Goal: Navigation & Orientation: Understand site structure

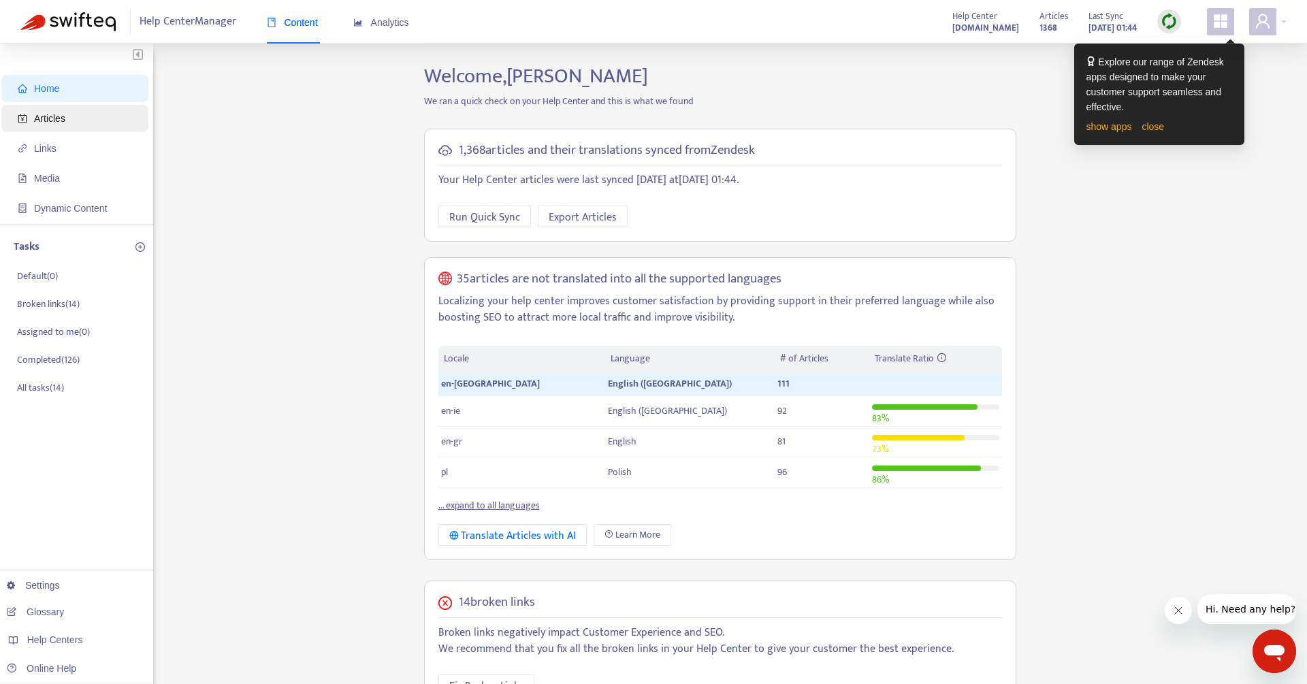
click at [41, 118] on span "Articles" at bounding box center [49, 118] width 31 height 11
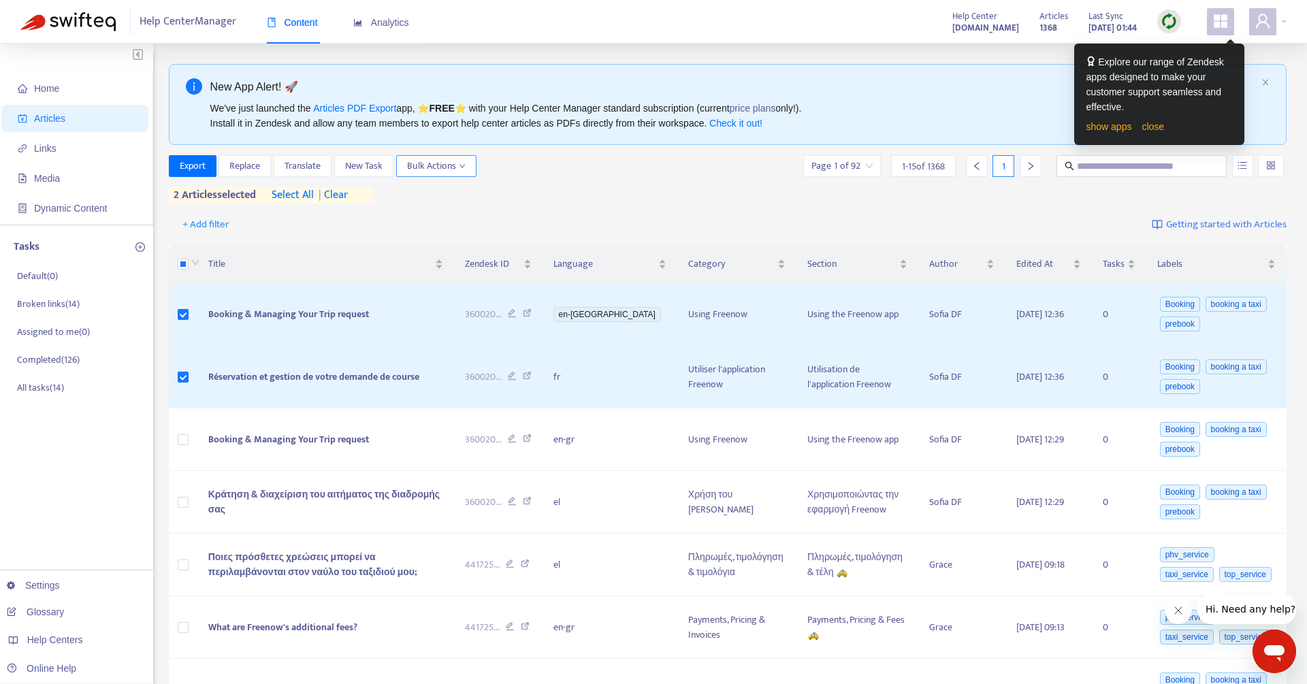
click at [472, 165] on button "Bulk Actions" at bounding box center [436, 166] width 80 height 22
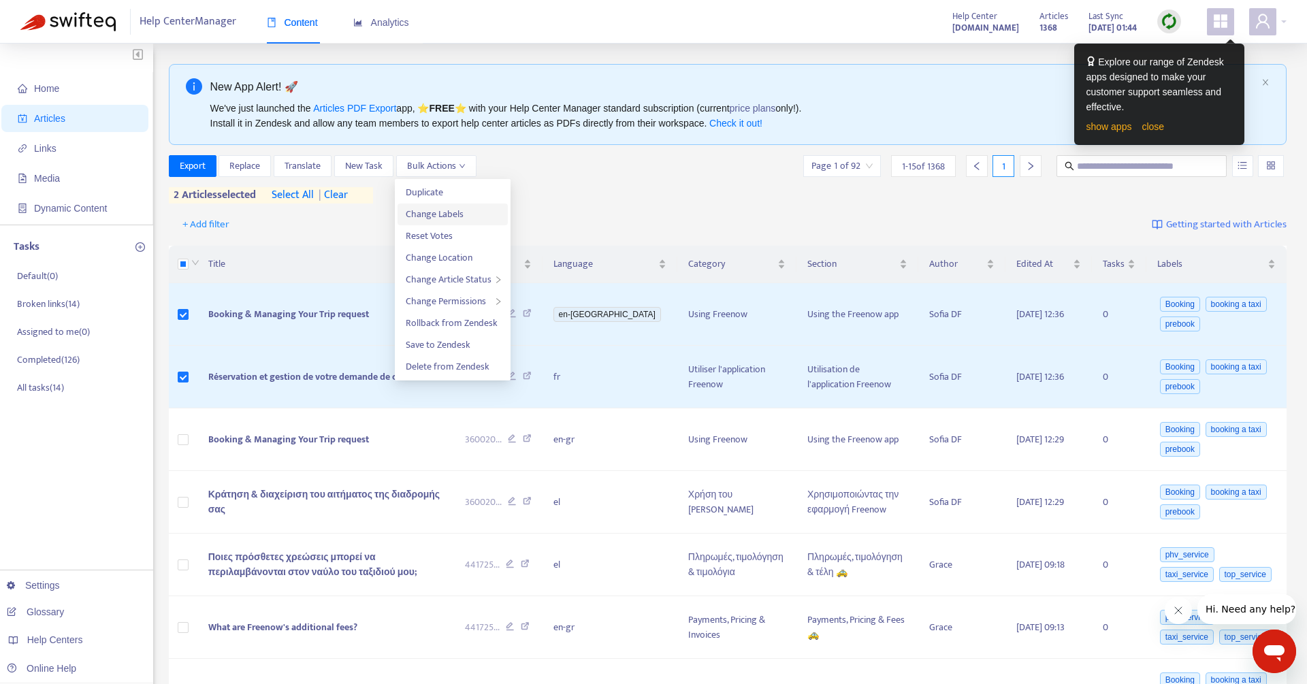
click at [449, 219] on span "Change Labels" at bounding box center [435, 214] width 58 height 16
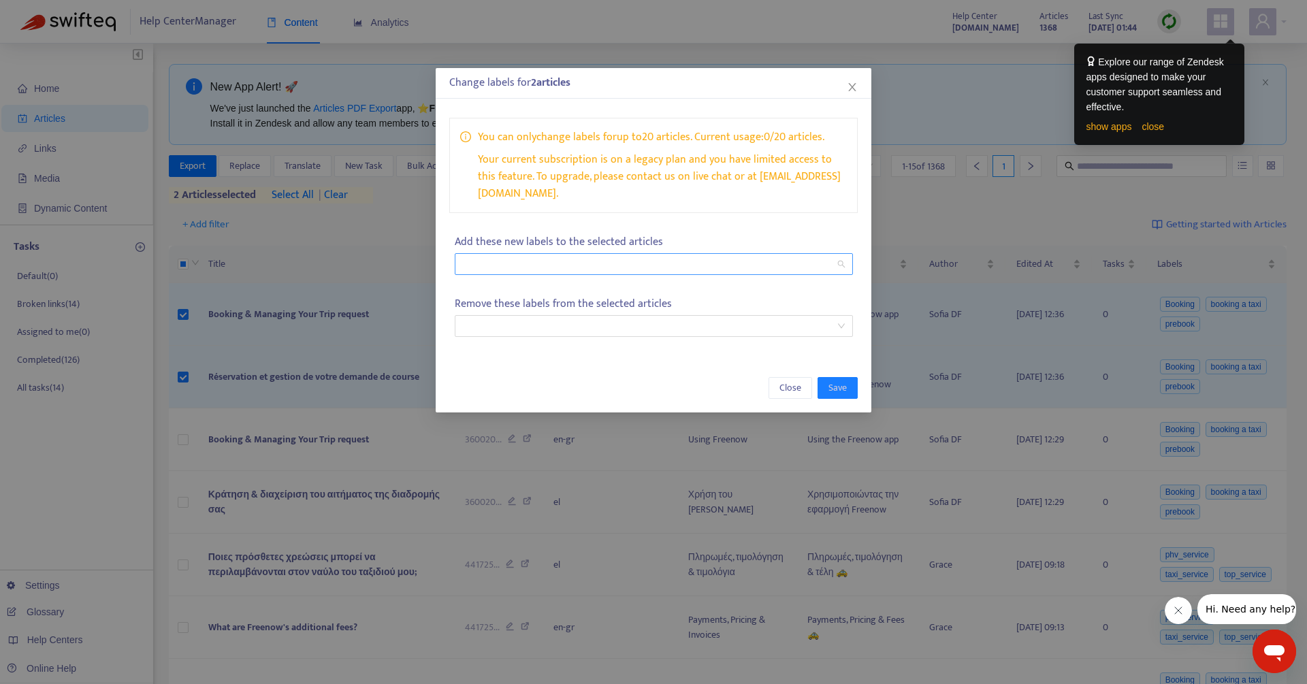
click at [553, 255] on div at bounding box center [654, 264] width 398 height 22
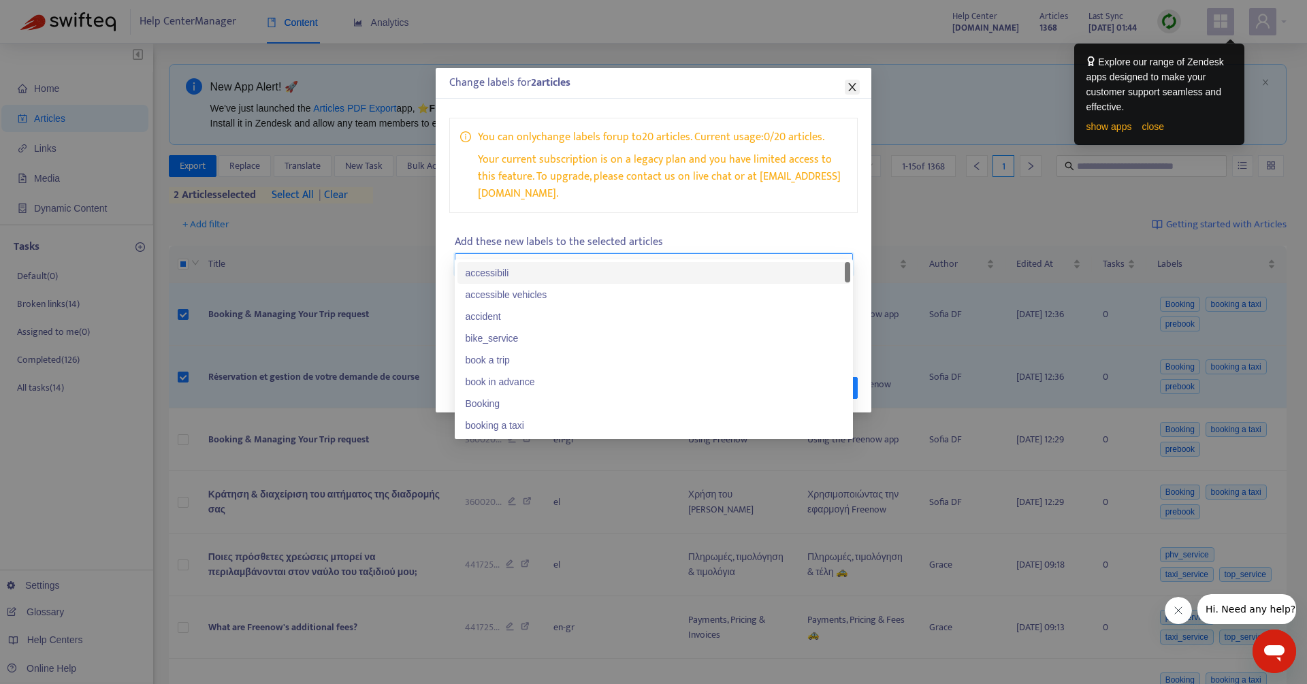
click at [850, 86] on icon "close" at bounding box center [852, 87] width 11 height 11
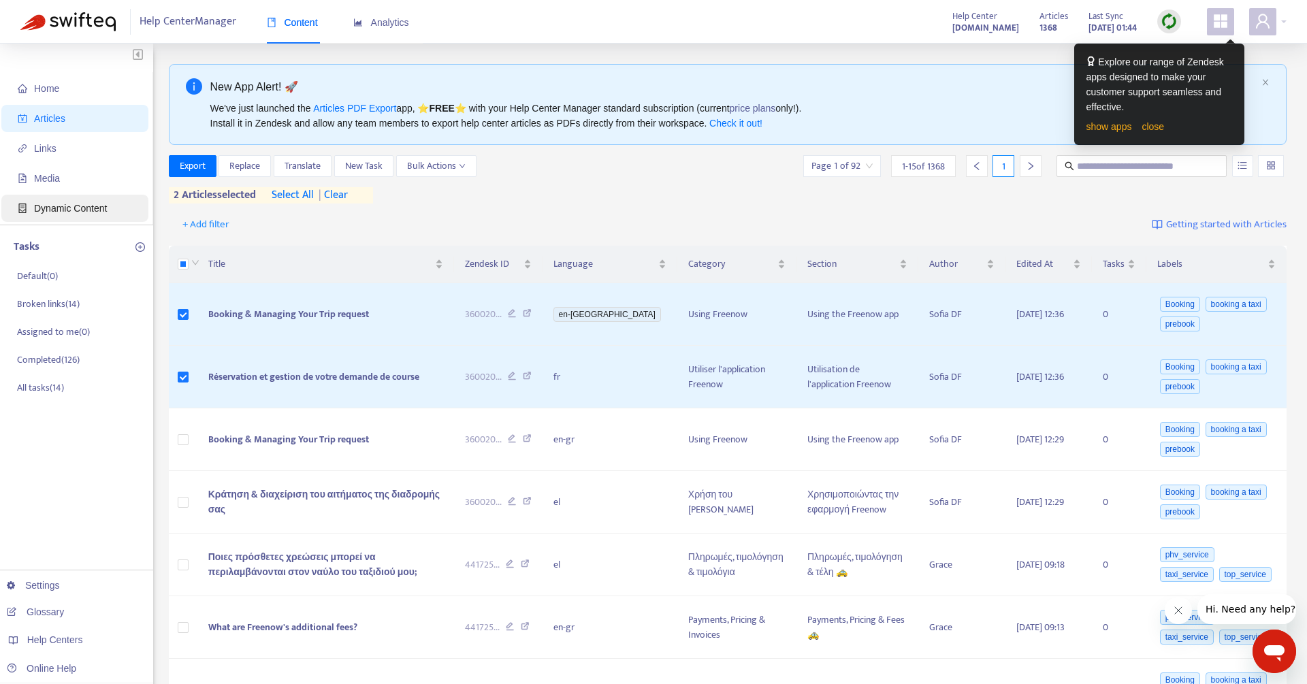
click at [94, 213] on span "Dynamic Content" at bounding box center [70, 208] width 73 height 11
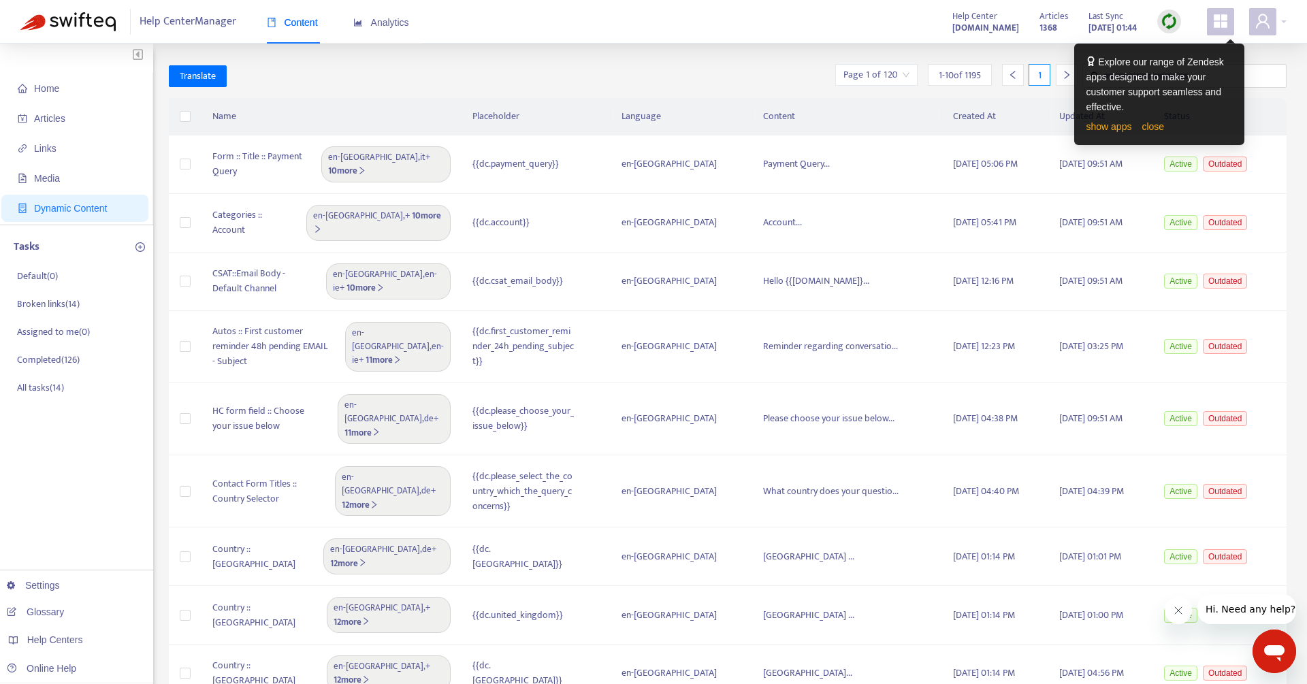
click at [1157, 127] on link "close" at bounding box center [1153, 126] width 22 height 11
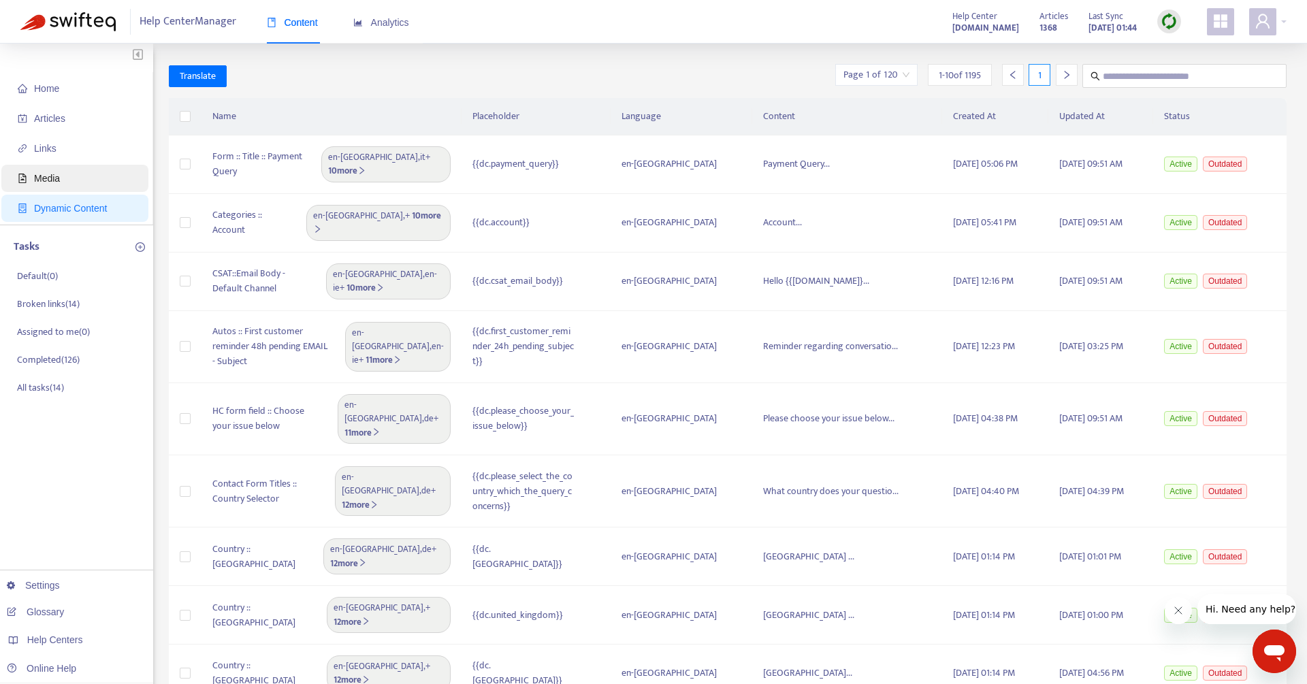
click at [44, 169] on span "Media" at bounding box center [78, 178] width 120 height 27
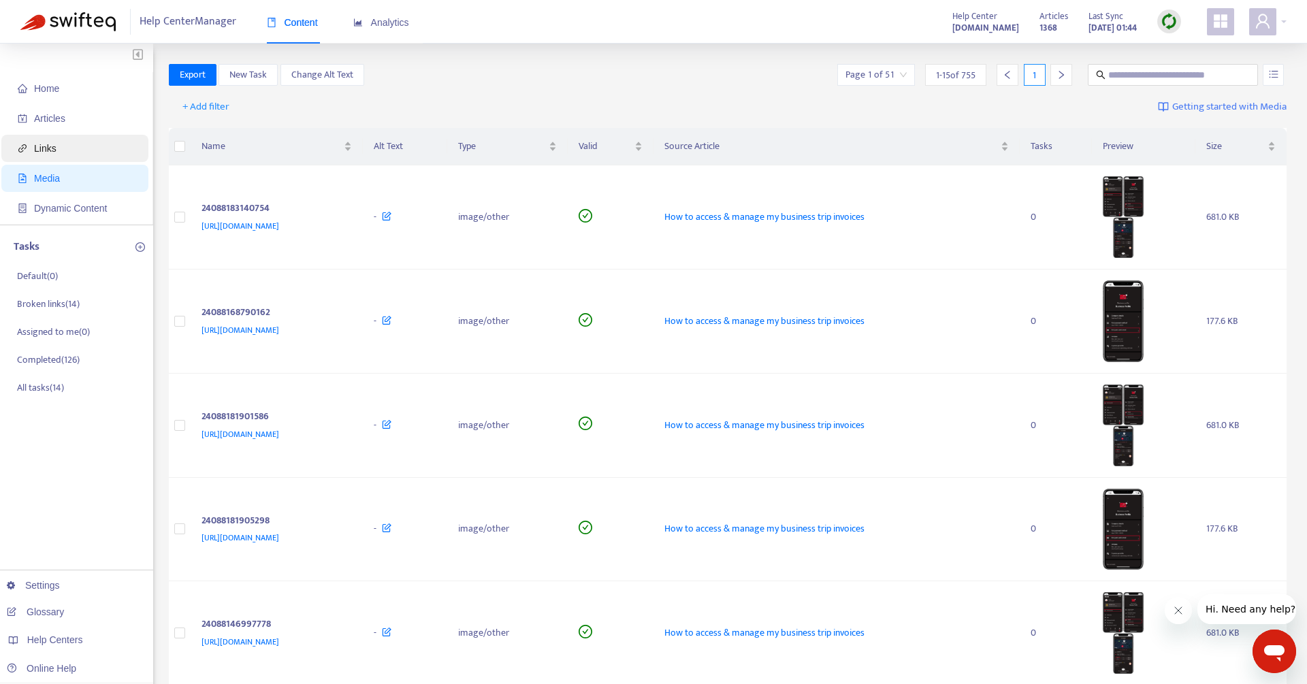
click at [51, 150] on span "Links" at bounding box center [45, 148] width 22 height 11
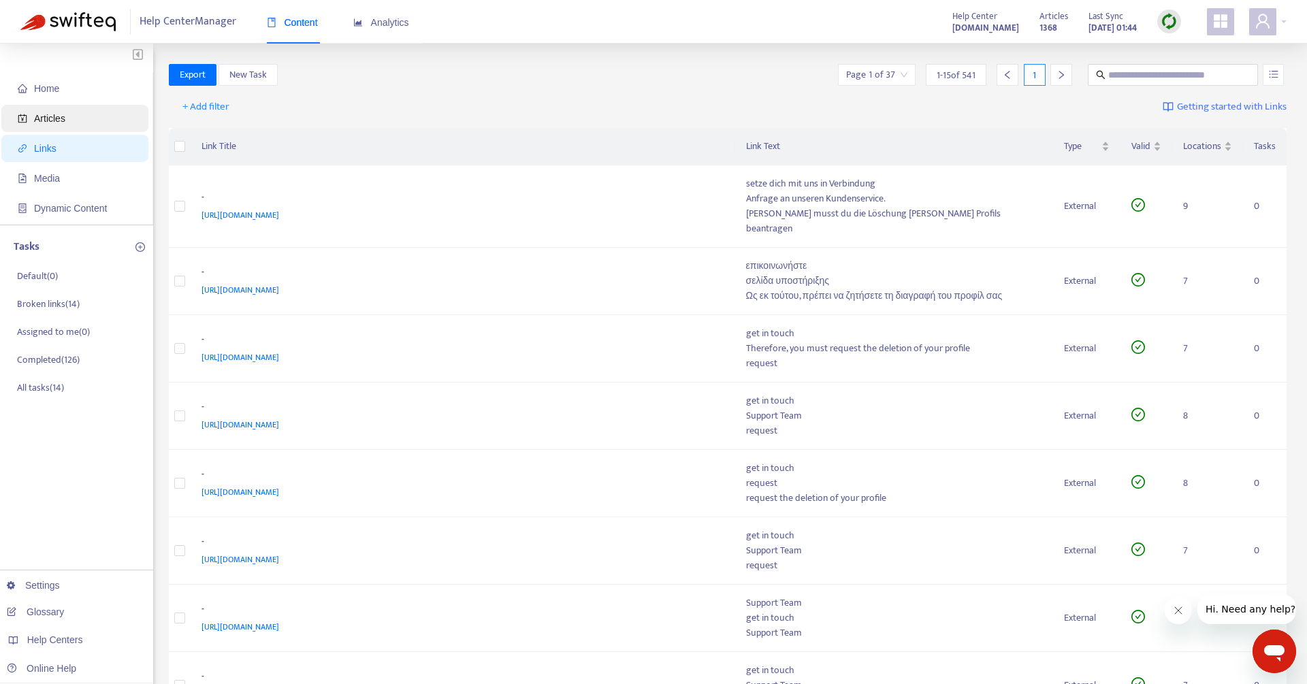
click at [64, 106] on span "Articles" at bounding box center [78, 118] width 120 height 27
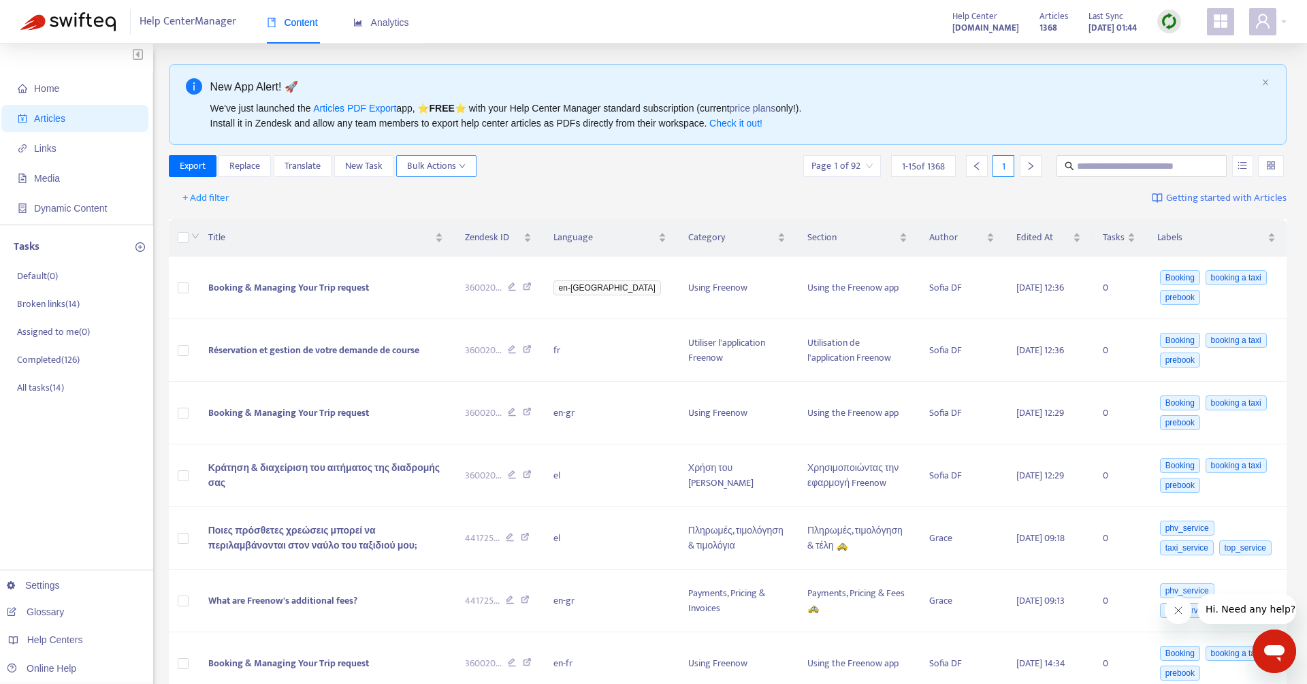
click at [446, 161] on span "Bulk Actions" at bounding box center [436, 166] width 59 height 15
click at [90, 80] on span "Home" at bounding box center [78, 88] width 120 height 27
